Goal: Find specific page/section: Find specific page/section

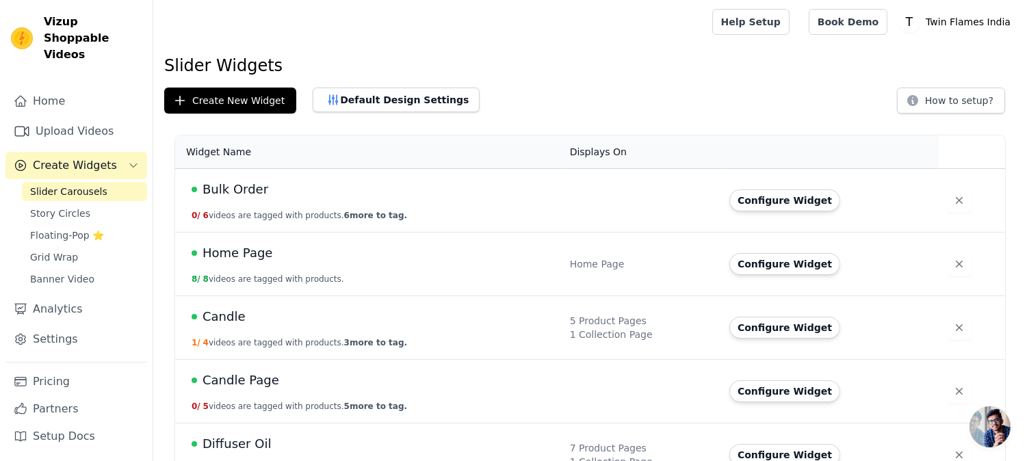
click at [224, 196] on span "Bulk Order" at bounding box center [236, 189] width 66 height 19
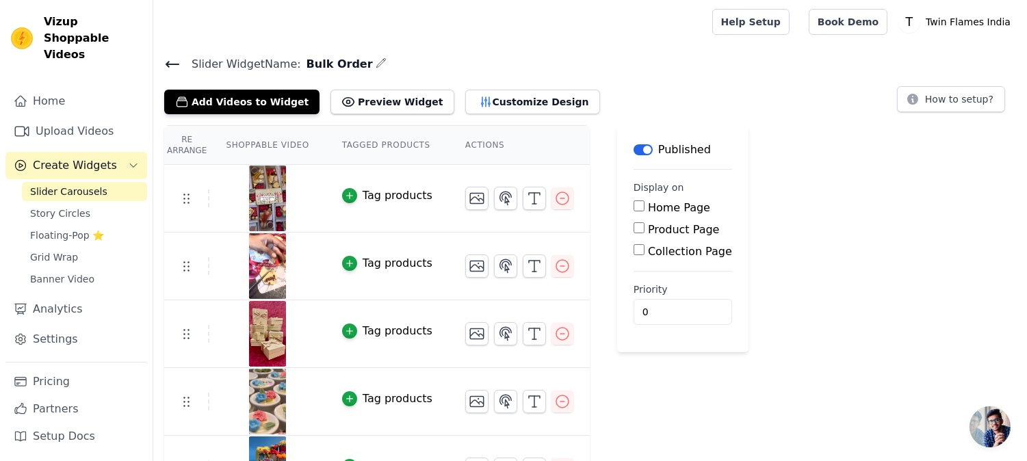
click at [179, 62] on icon at bounding box center [172, 64] width 16 height 16
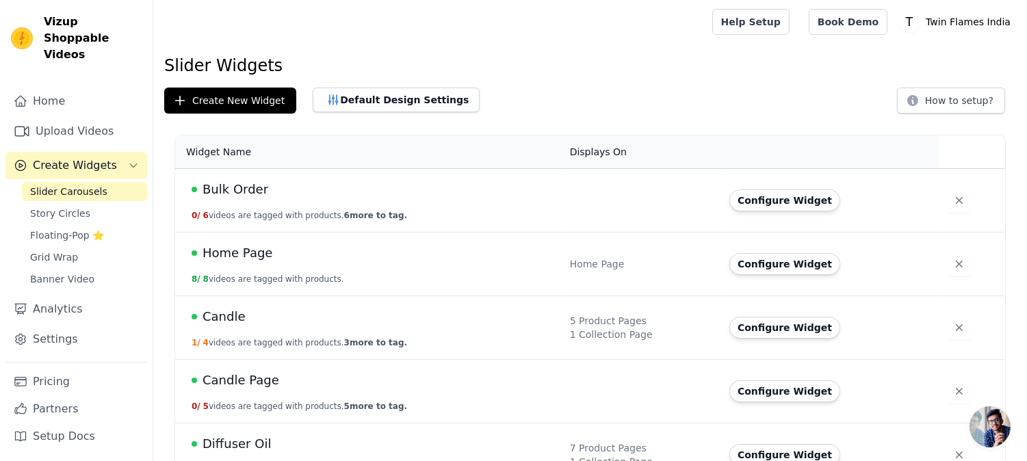
click at [234, 247] on span "Home Page" at bounding box center [238, 253] width 70 height 19
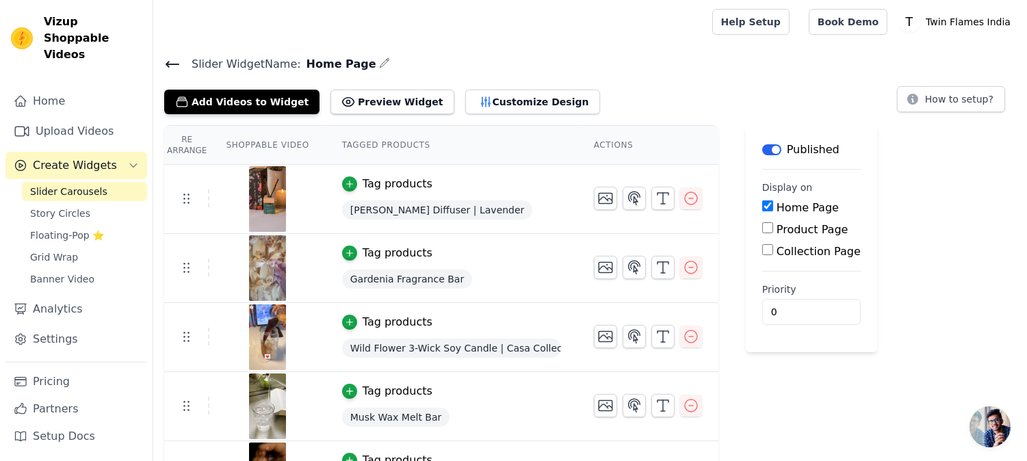
click at [166, 70] on icon at bounding box center [172, 64] width 16 height 16
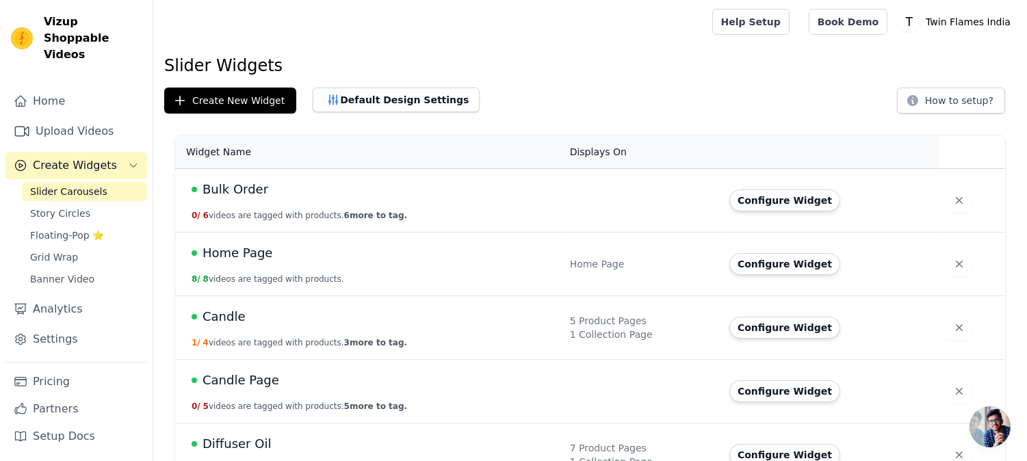
scroll to position [152, 0]
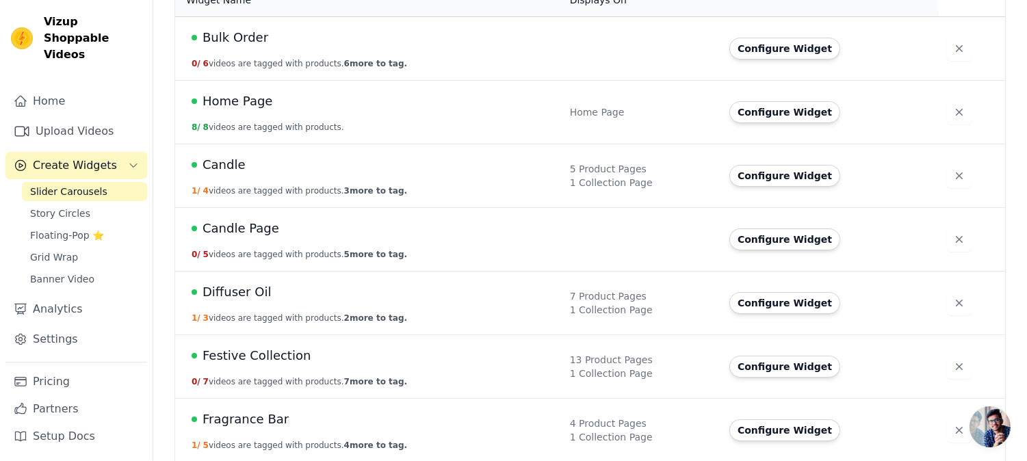
click at [205, 173] on span "Candle" at bounding box center [224, 164] width 43 height 19
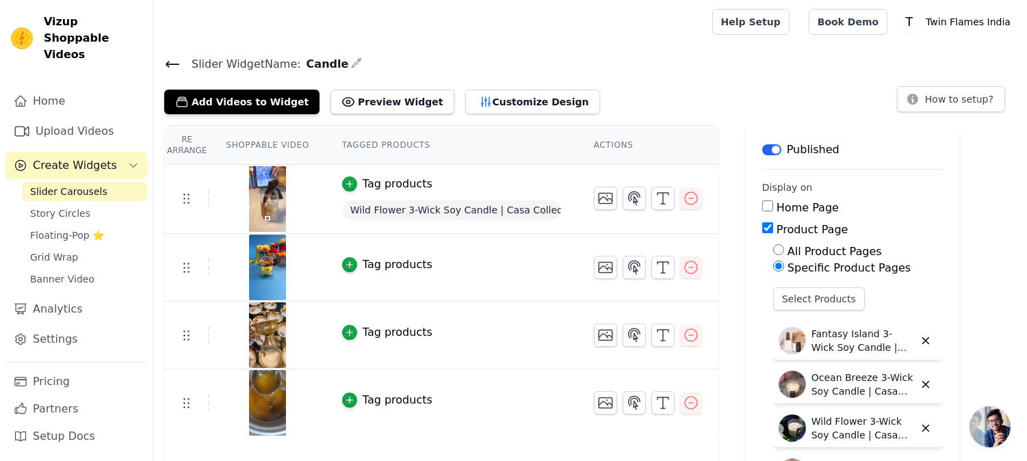
click at [177, 69] on icon at bounding box center [172, 64] width 16 height 16
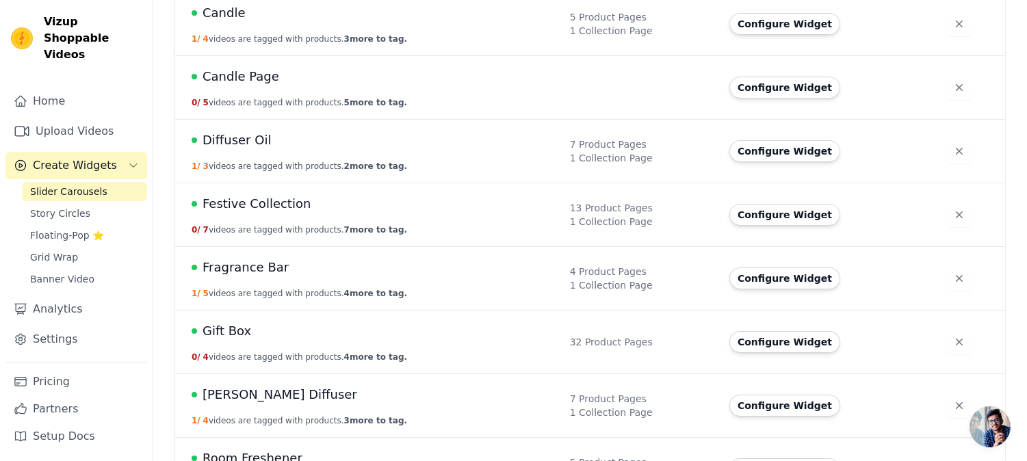
scroll to position [532, 0]
